Goal: Task Accomplishment & Management: Use online tool/utility

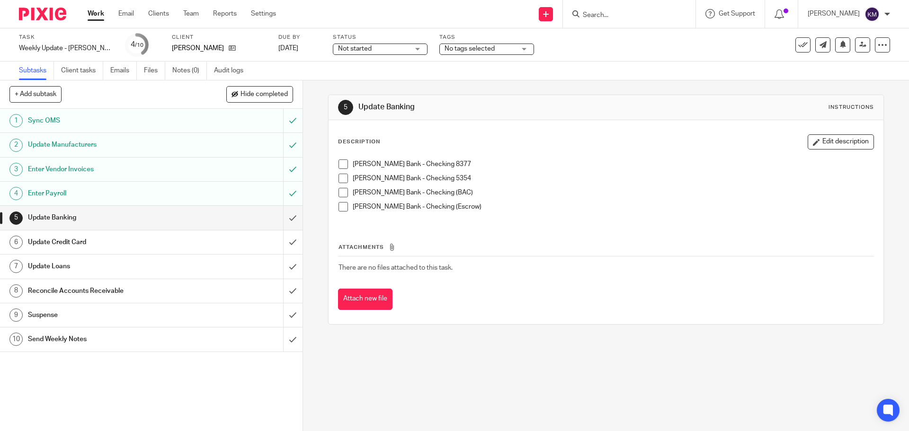
click at [339, 163] on span at bounding box center [342, 164] width 9 height 9
click at [338, 178] on span at bounding box center [342, 178] width 9 height 9
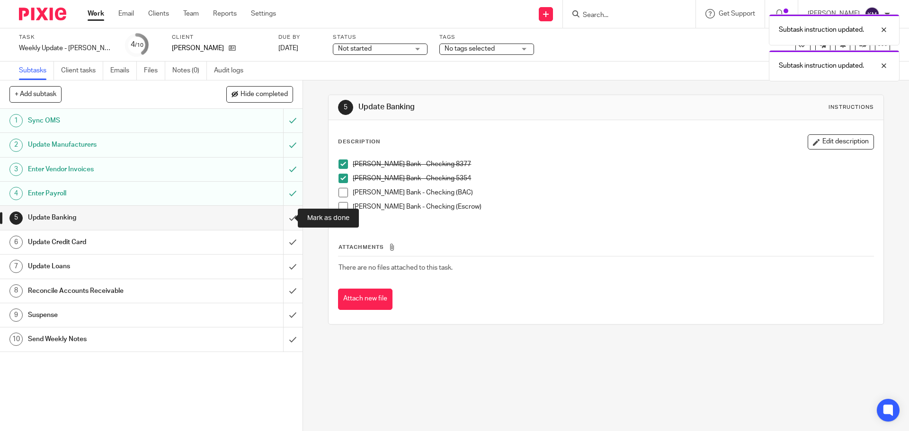
click at [282, 218] on input "submit" at bounding box center [151, 218] width 303 height 24
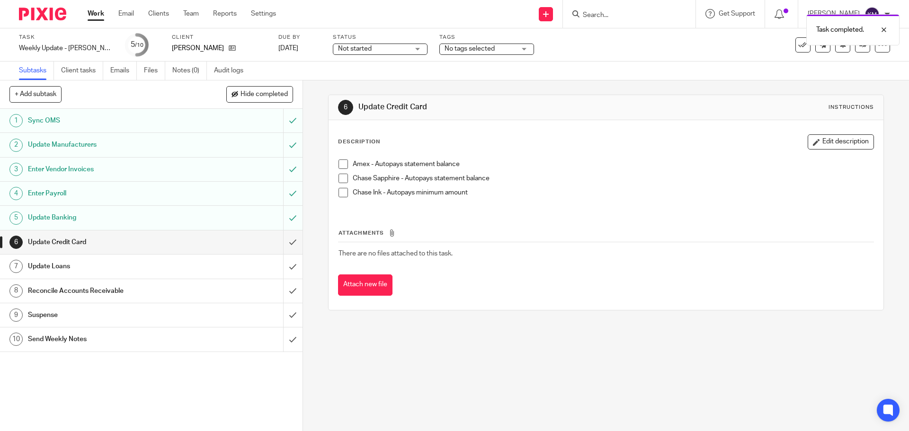
click at [338, 164] on span at bounding box center [342, 164] width 9 height 9
click at [340, 176] on span at bounding box center [342, 178] width 9 height 9
click at [341, 194] on span at bounding box center [342, 192] width 9 height 9
click at [285, 239] on input "submit" at bounding box center [151, 243] width 303 height 24
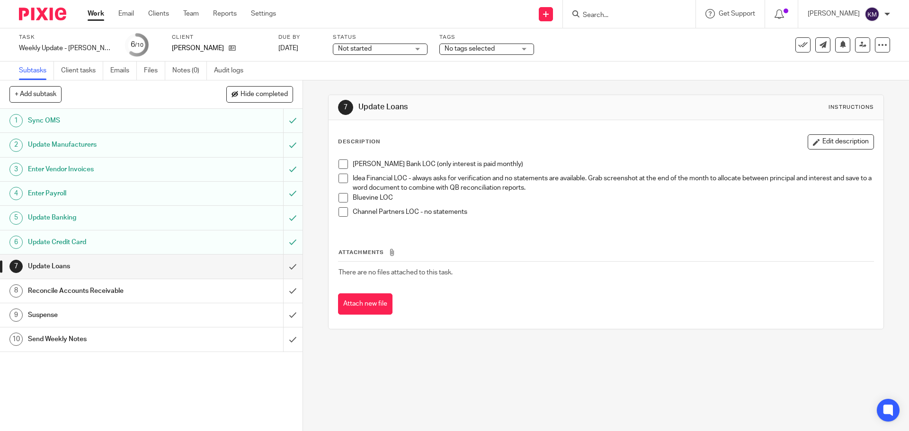
click at [343, 168] on span at bounding box center [342, 164] width 9 height 9
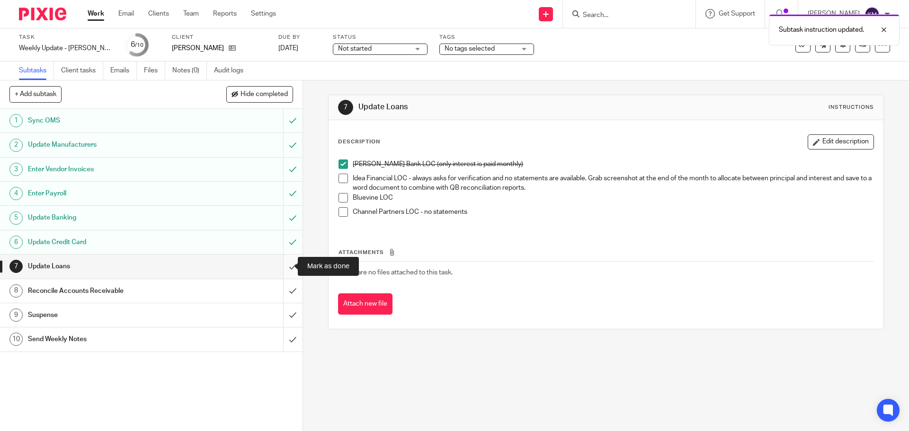
click at [283, 267] on input "submit" at bounding box center [151, 267] width 303 height 24
